Goal: Complete application form: Complete application form

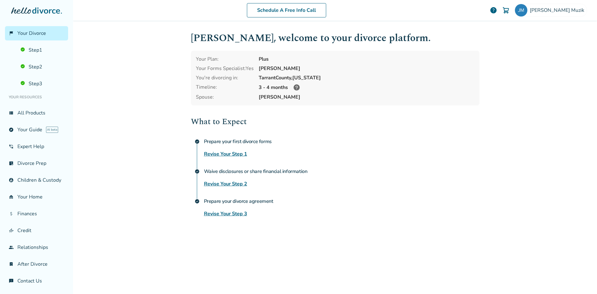
click at [208, 182] on link "Revise Your Step 2" at bounding box center [225, 183] width 43 height 7
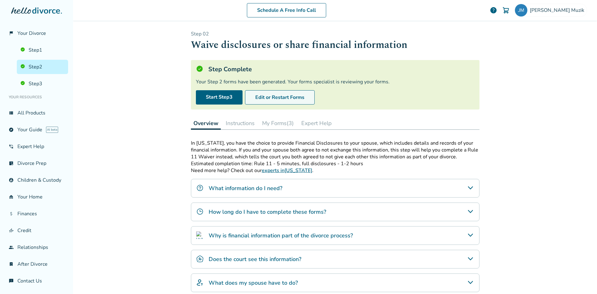
click at [270, 96] on button "Edit or Restart Forms" at bounding box center [280, 97] width 70 height 14
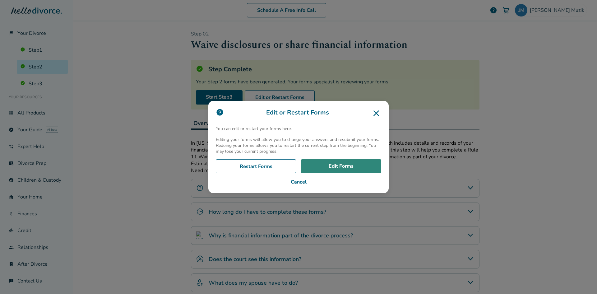
click at [322, 163] on link "Edit Forms" at bounding box center [341, 166] width 80 height 14
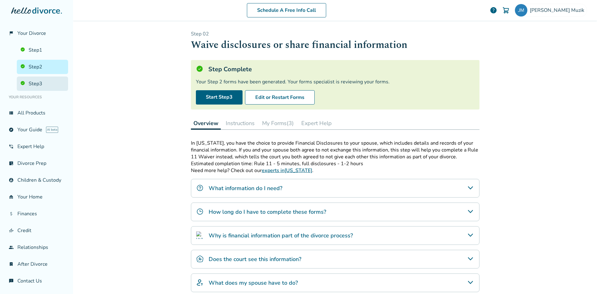
click at [44, 83] on link "Step 3" at bounding box center [42, 83] width 51 height 14
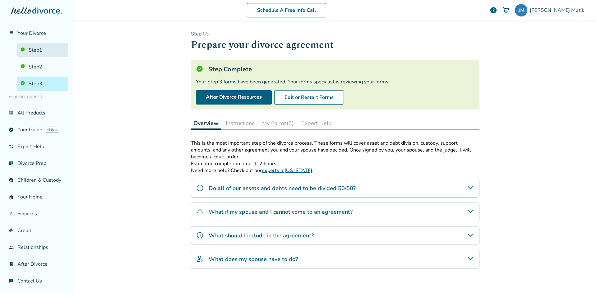
click at [37, 51] on link "Step 1" at bounding box center [42, 50] width 51 height 14
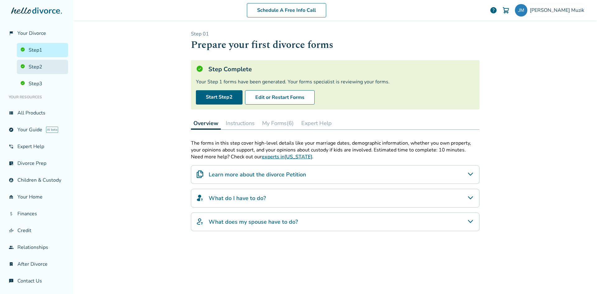
click at [40, 66] on link "Step 2" at bounding box center [42, 67] width 51 height 14
